Goal: Task Accomplishment & Management: Manage account settings

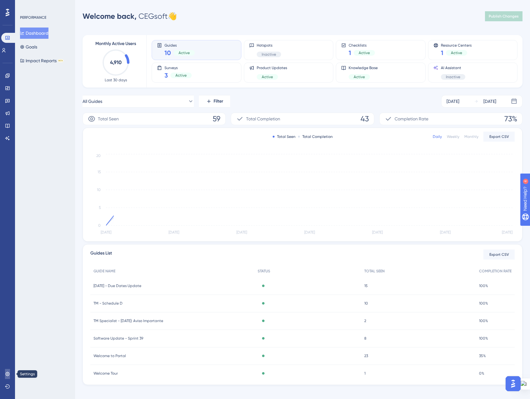
click at [7, 377] on link at bounding box center [7, 374] width 5 height 10
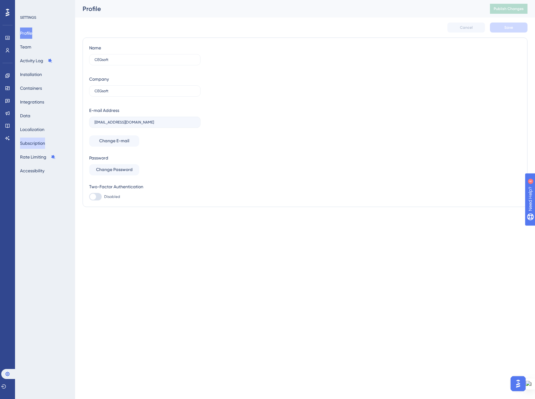
click at [45, 142] on button "Subscription" at bounding box center [32, 143] width 25 height 11
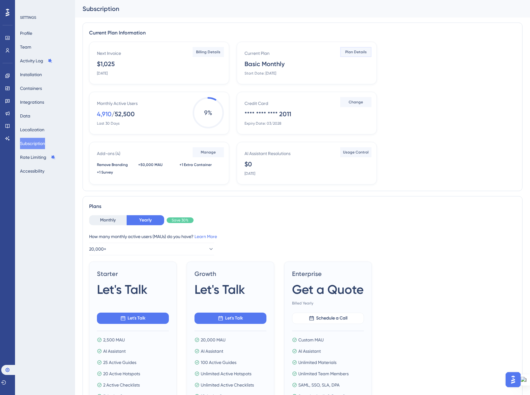
click at [351, 56] on button "Plan Details" at bounding box center [355, 52] width 31 height 10
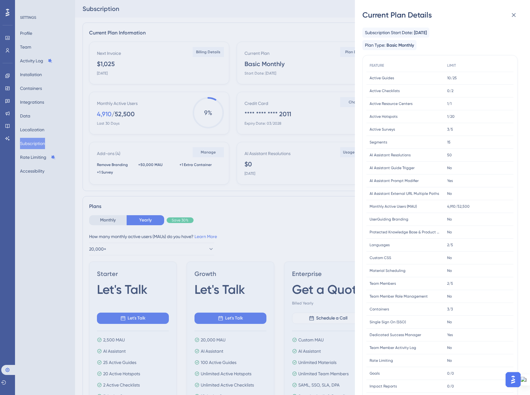
click at [83, 268] on div "Current Plan Details Subscription Start Date: [DATE] Plan Type: Basic Monthly F…" at bounding box center [265, 197] width 530 height 395
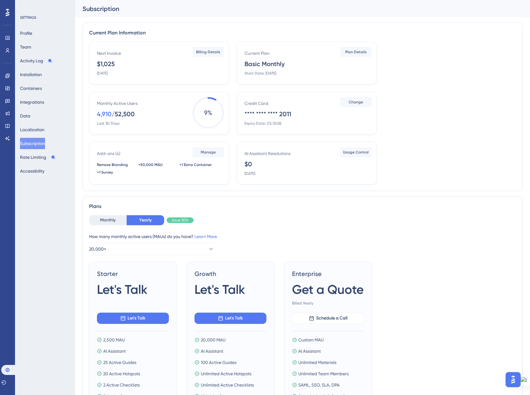
click at [35, 41] on div "Profile Team Activity Log Installation Containers Integrations Data Localizatio…" at bounding box center [45, 102] width 51 height 149
click at [31, 43] on button "Team" at bounding box center [25, 46] width 11 height 11
